Goal: Navigation & Orientation: Find specific page/section

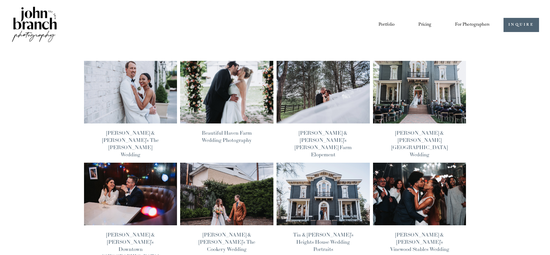
click at [384, 22] on link "Portfolio" at bounding box center [386, 25] width 16 height 10
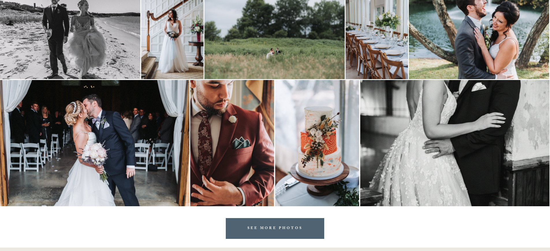
scroll to position [1176, 0]
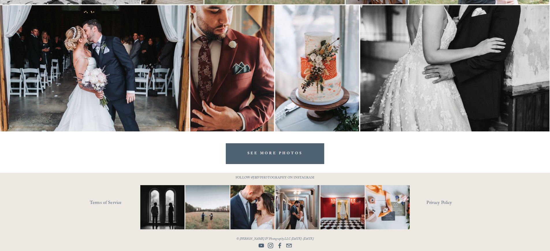
click at [281, 156] on link "SEE MORE PHOTOS" at bounding box center [275, 153] width 99 height 20
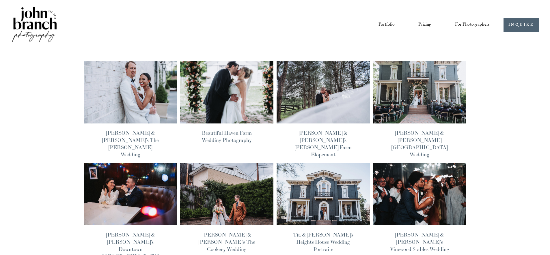
scroll to position [67, 0]
